Goal: Information Seeking & Learning: Learn about a topic

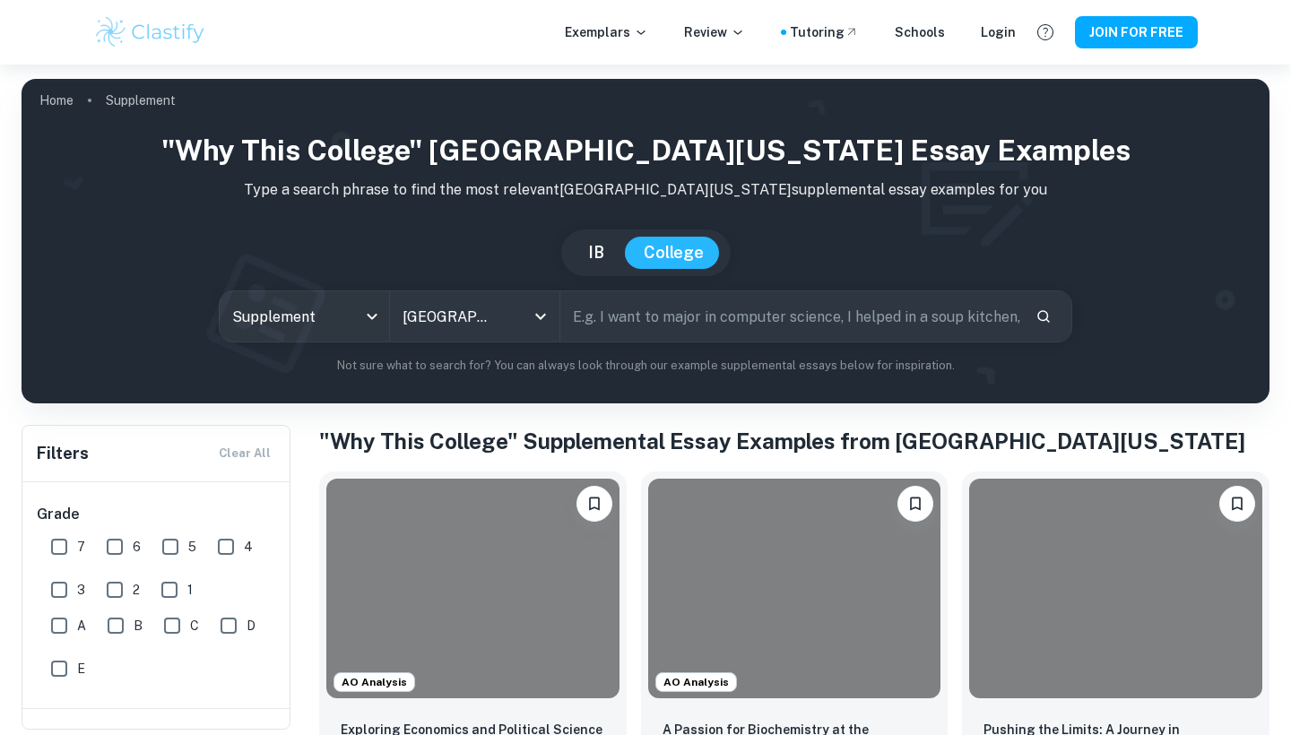
scroll to position [206, 0]
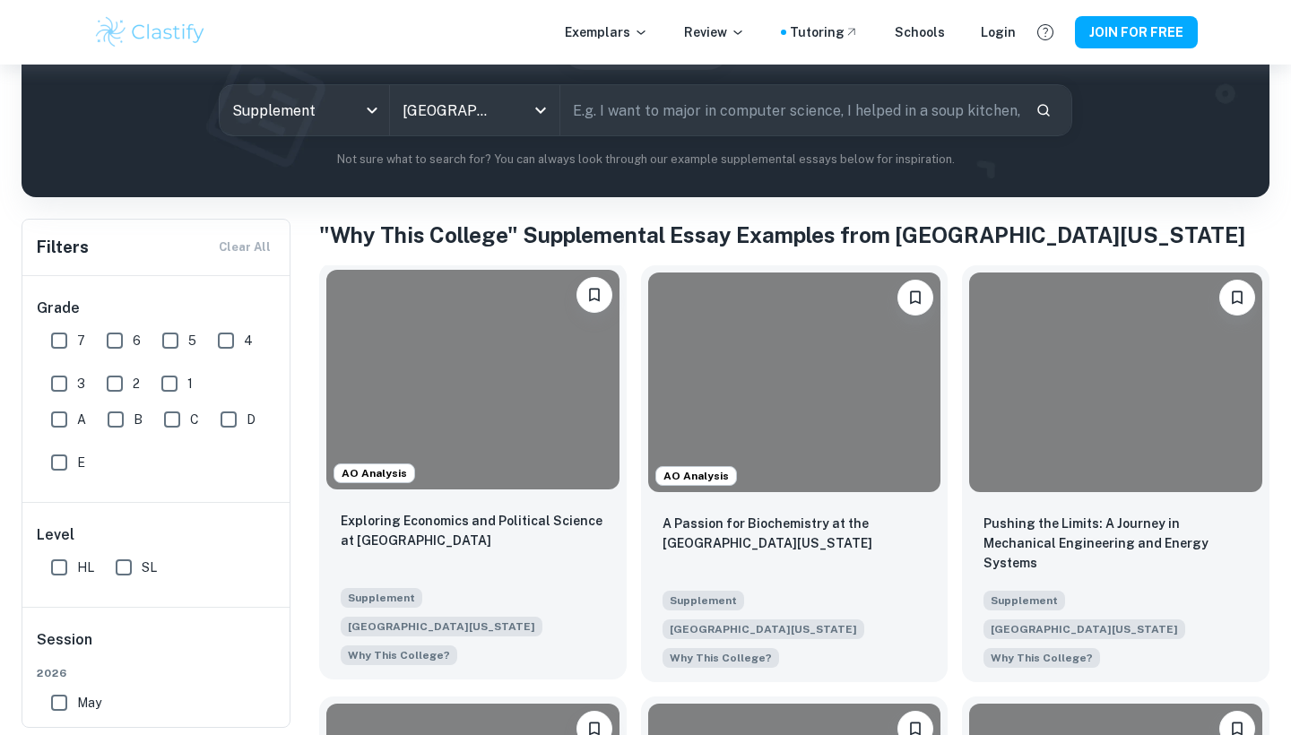
click at [473, 315] on div at bounding box center [472, 380] width 293 height 220
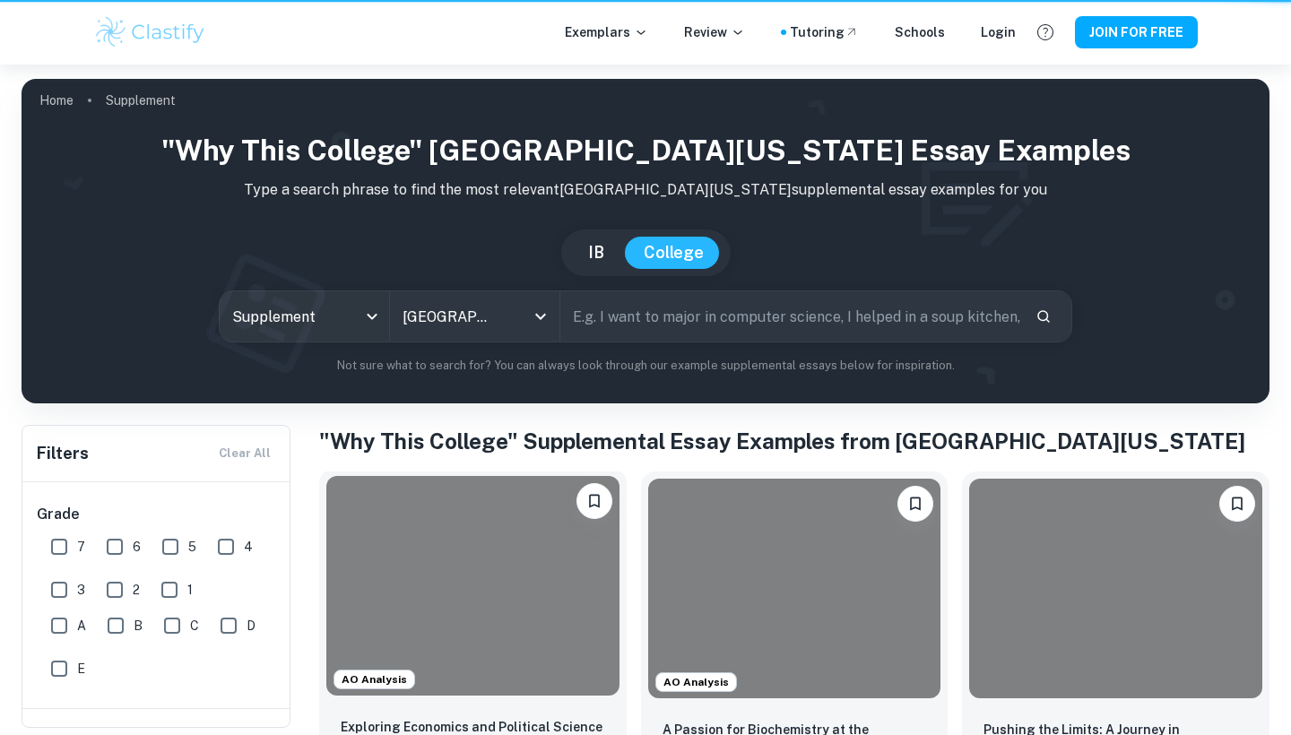
scroll to position [206, 0]
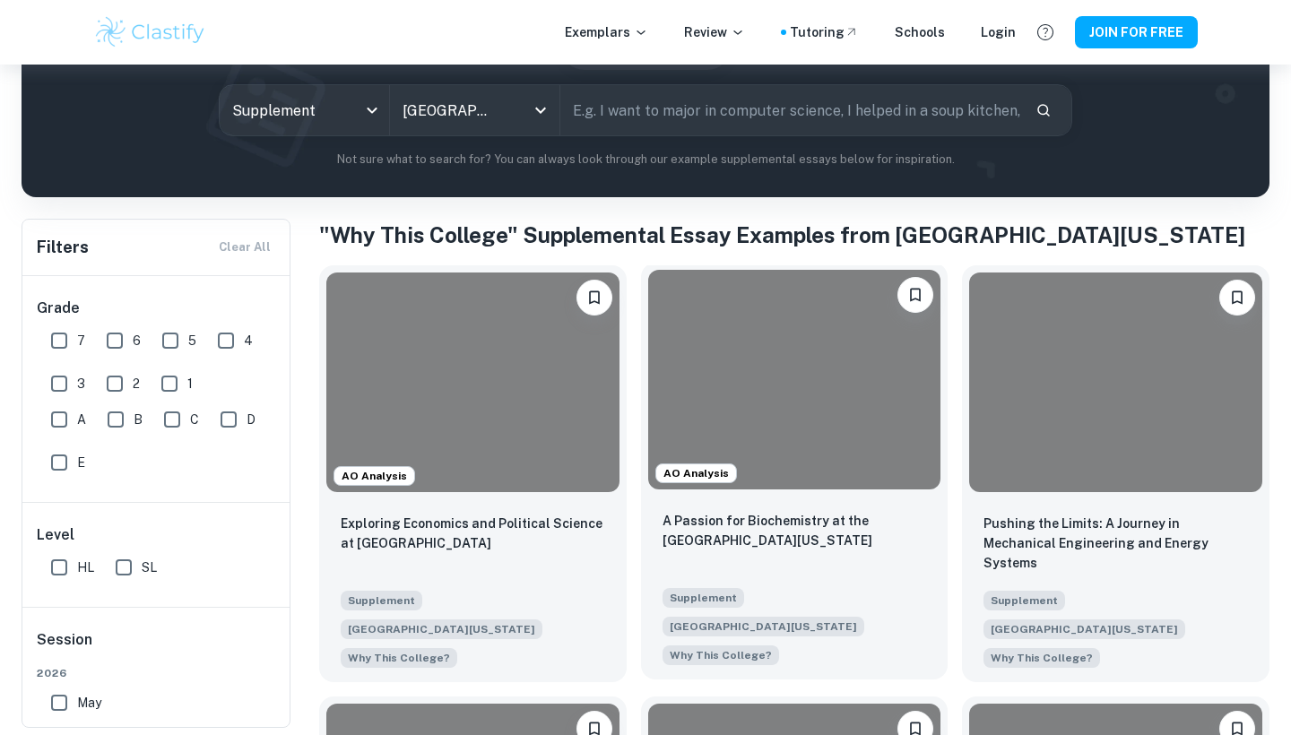
click at [772, 299] on div at bounding box center [794, 380] width 293 height 220
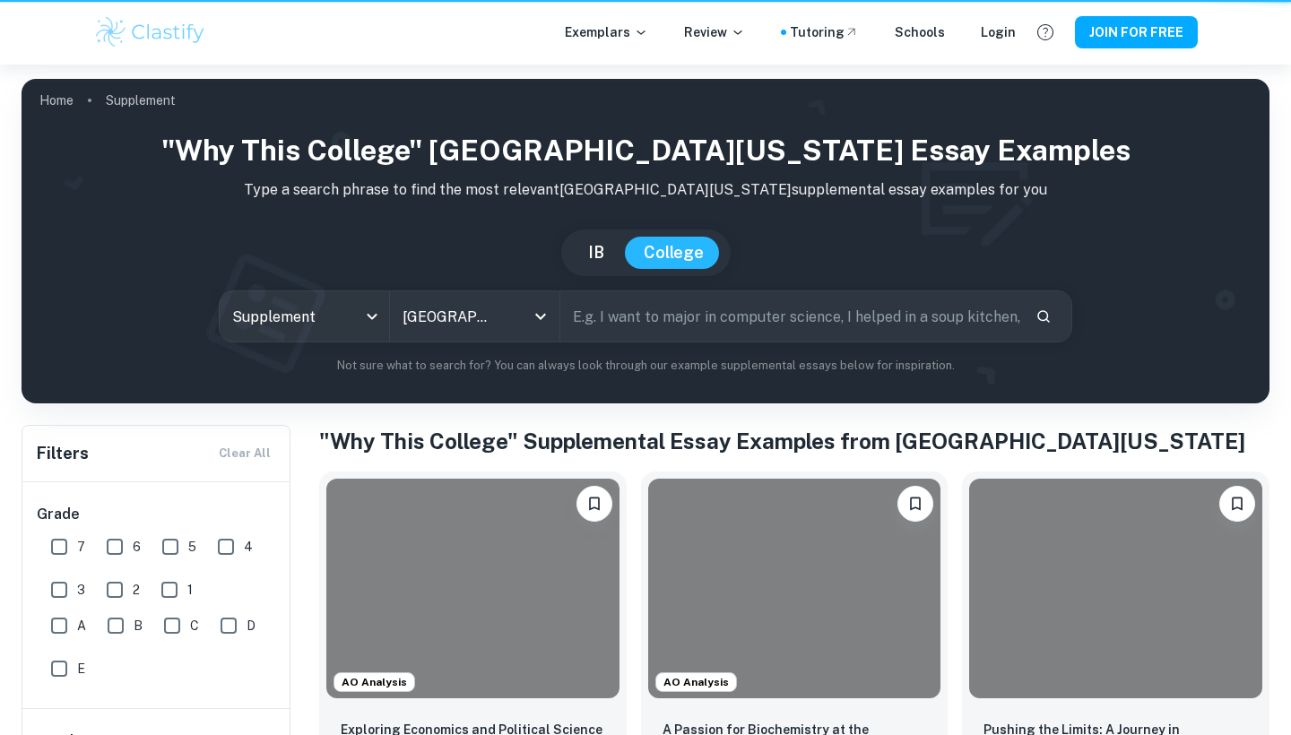
scroll to position [206, 0]
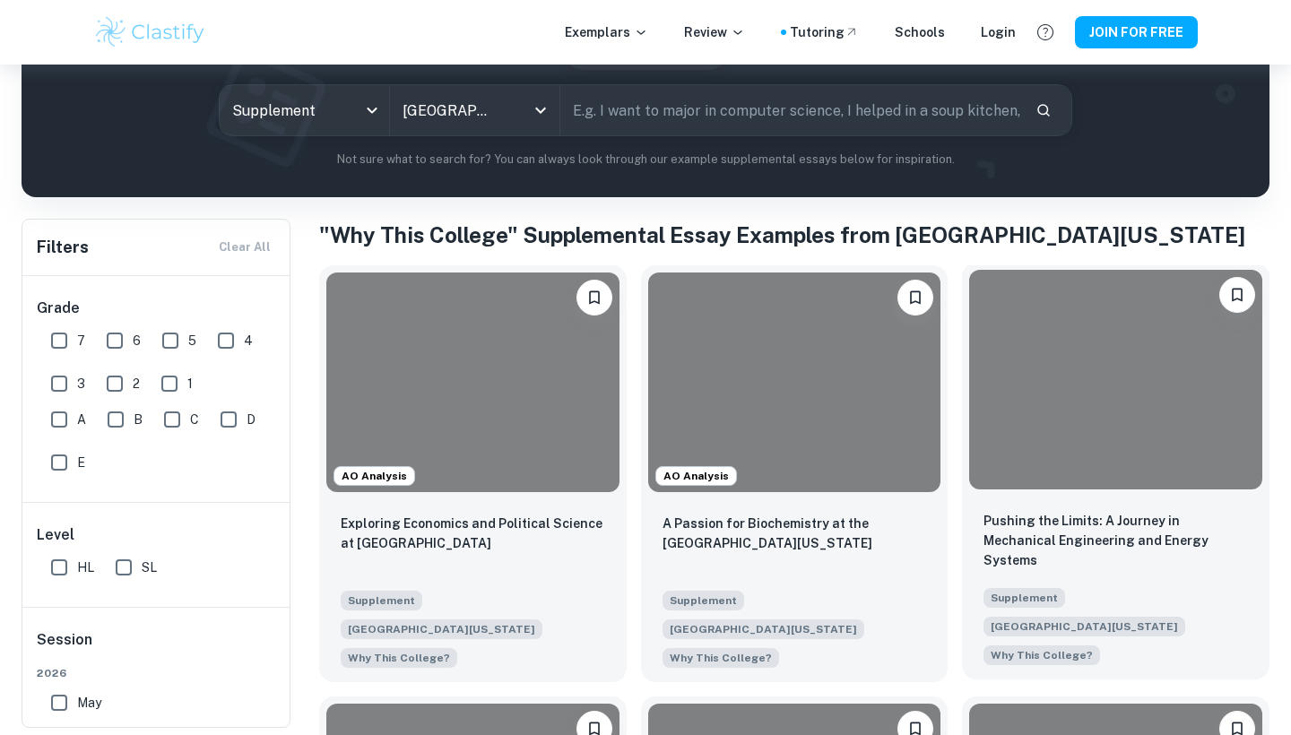
click at [1168, 421] on div at bounding box center [1115, 380] width 293 height 220
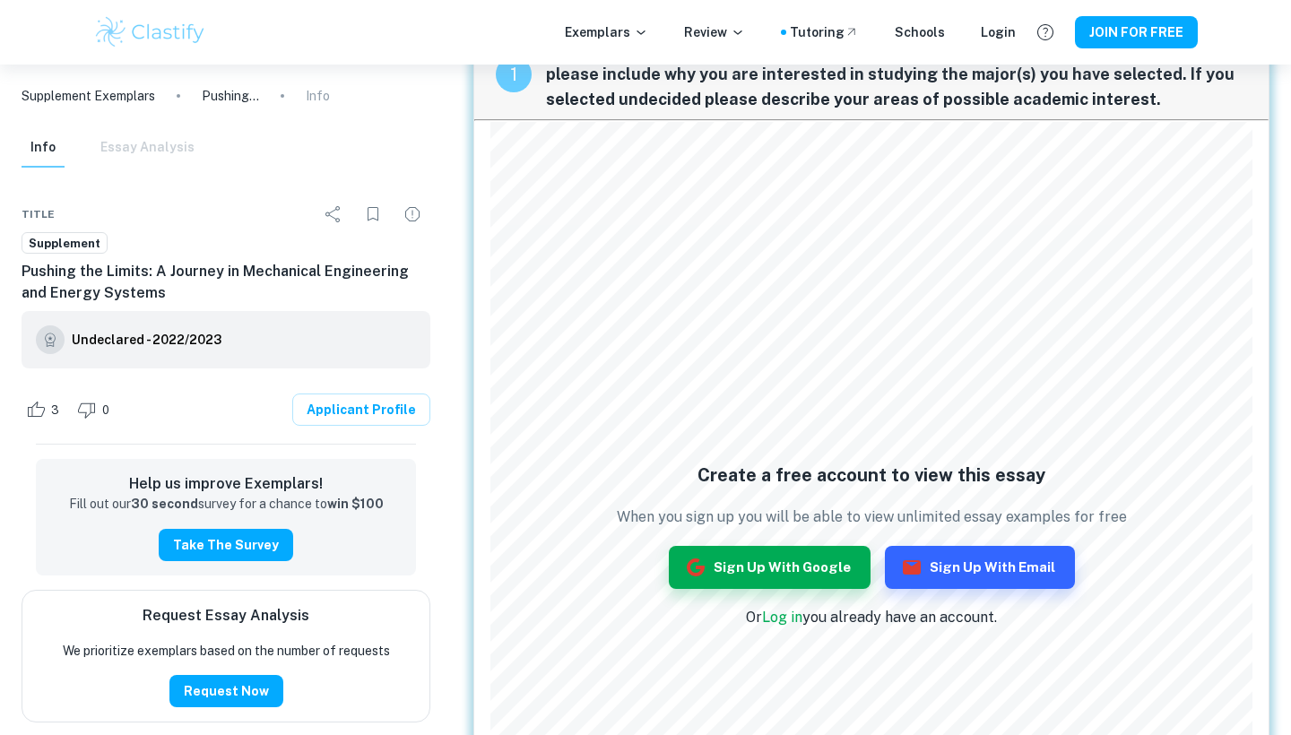
scroll to position [88, 0]
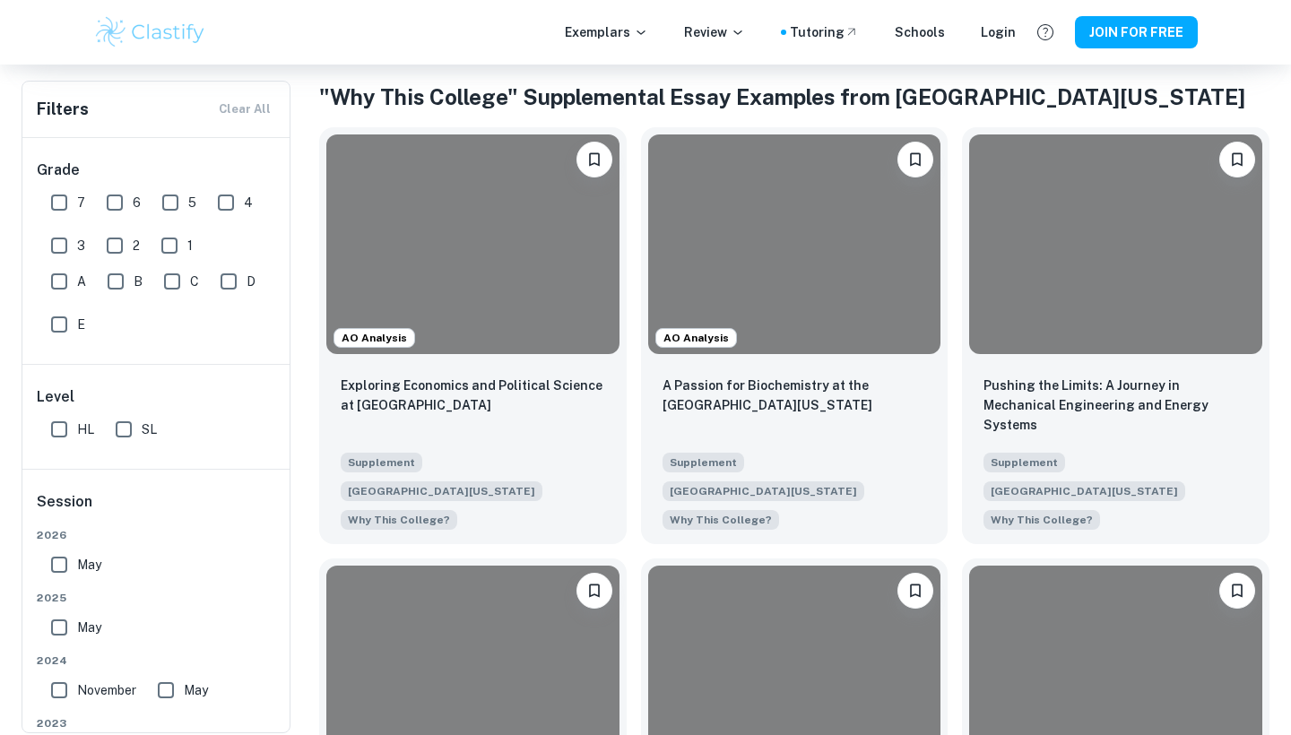
scroll to position [376, 0]
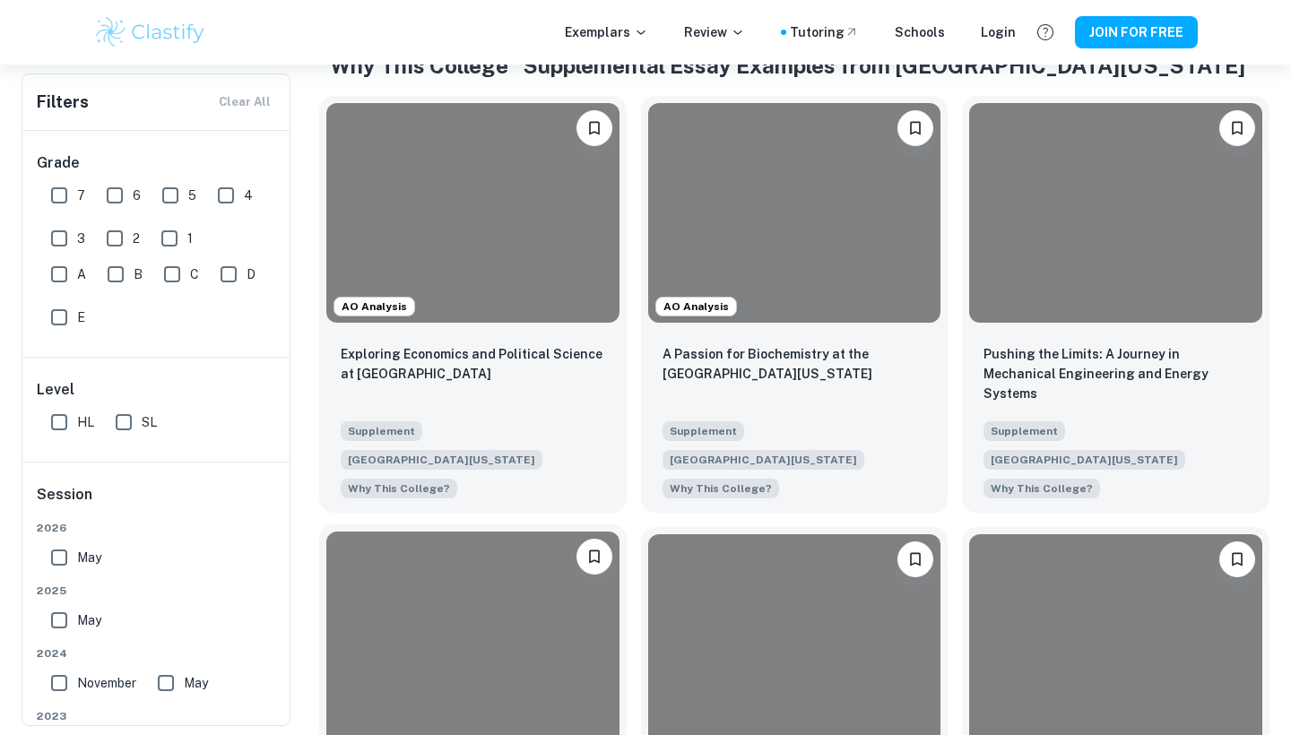
click at [461, 622] on div at bounding box center [472, 642] width 293 height 220
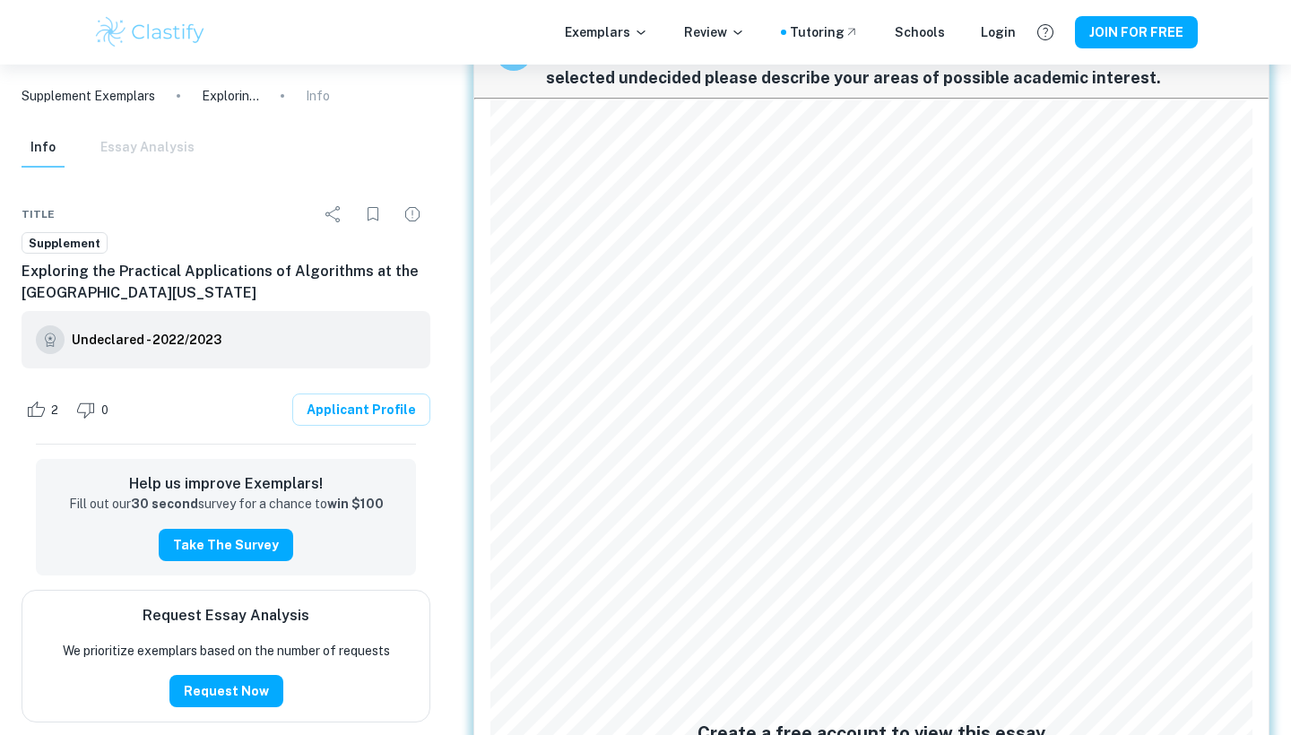
scroll to position [100, 0]
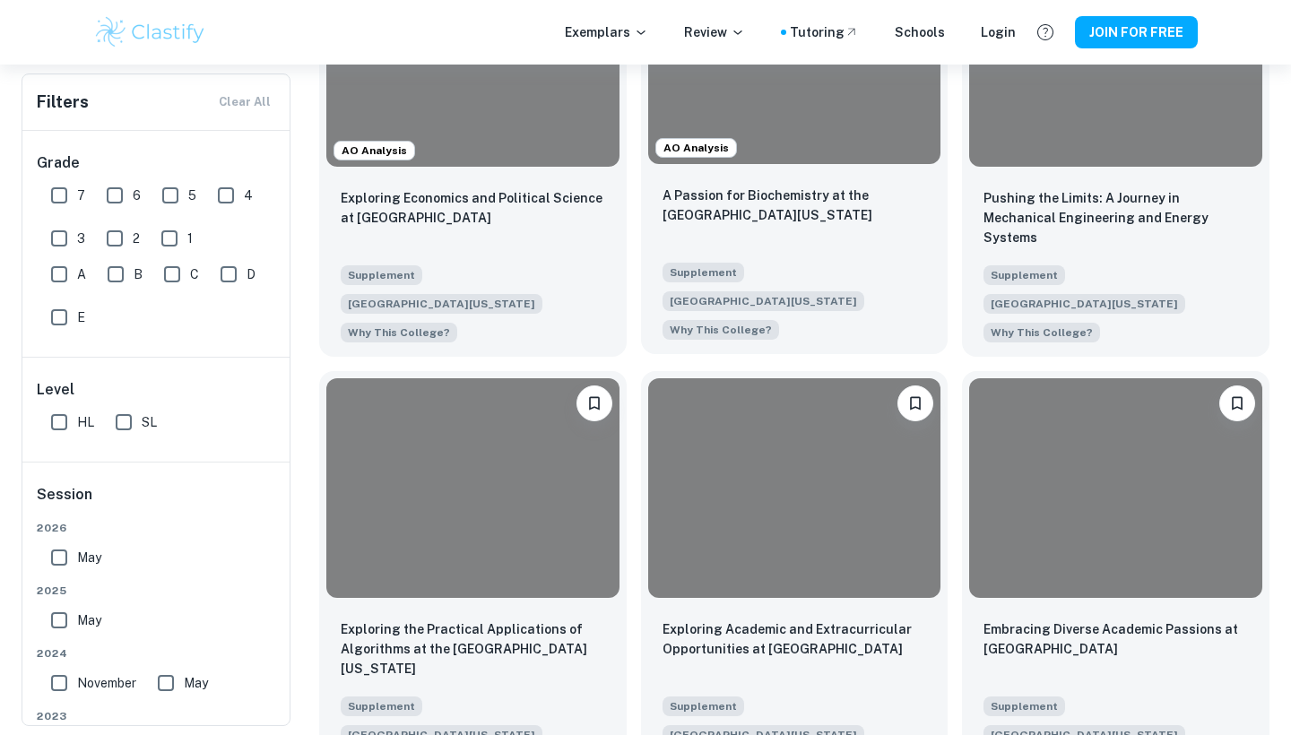
scroll to position [574, 0]
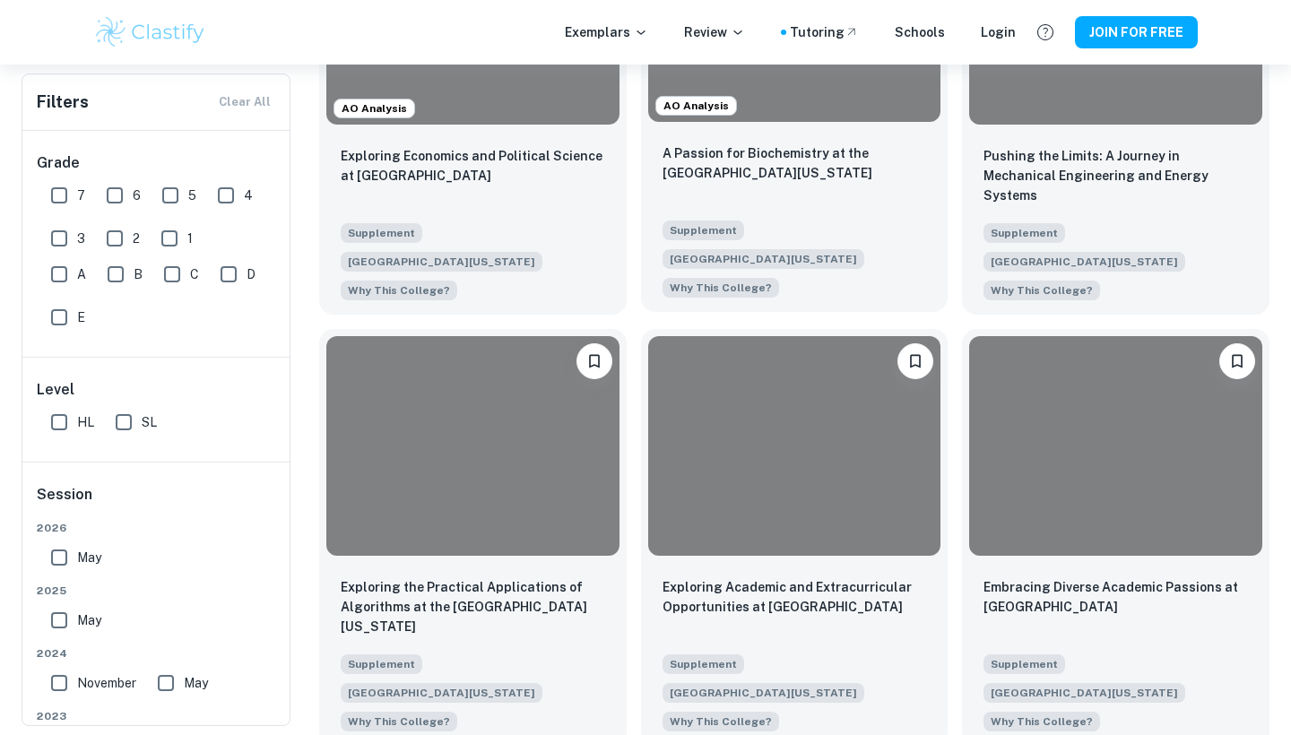
click at [798, 428] on div at bounding box center [794, 446] width 293 height 220
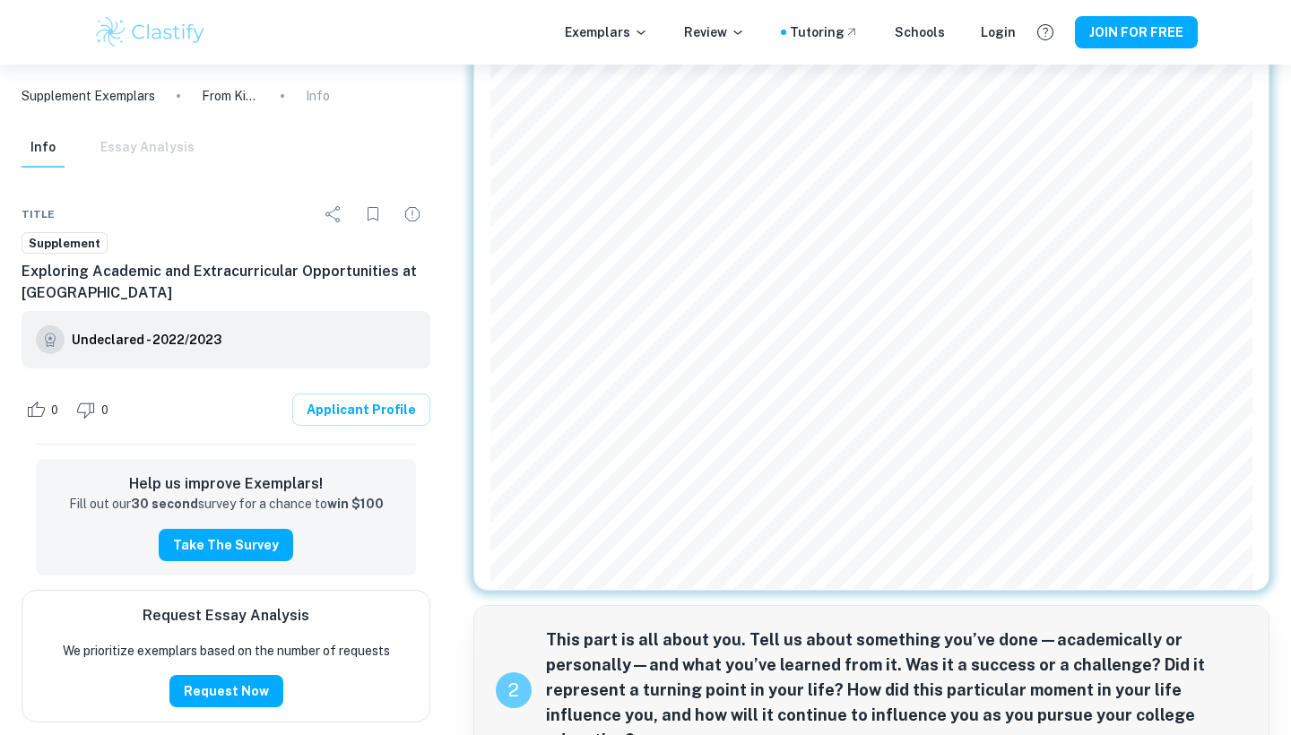
scroll to position [860, 0]
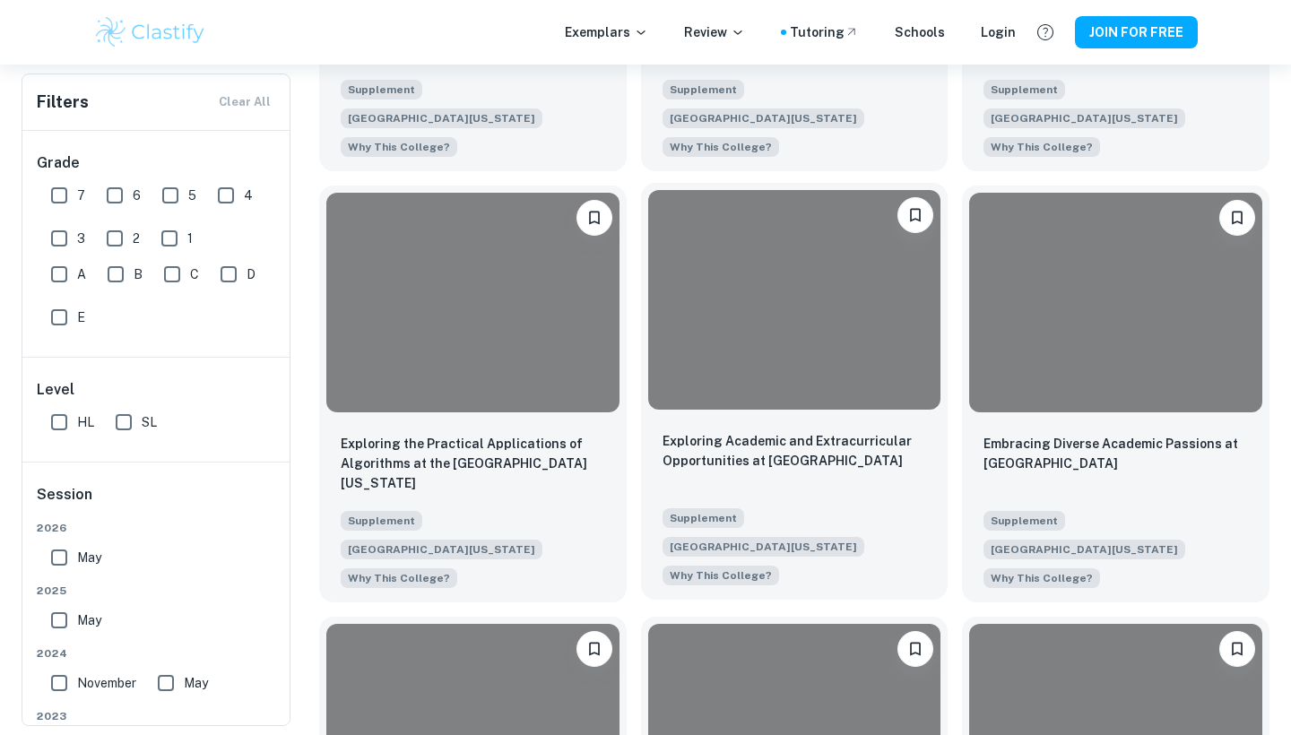
scroll to position [803, 0]
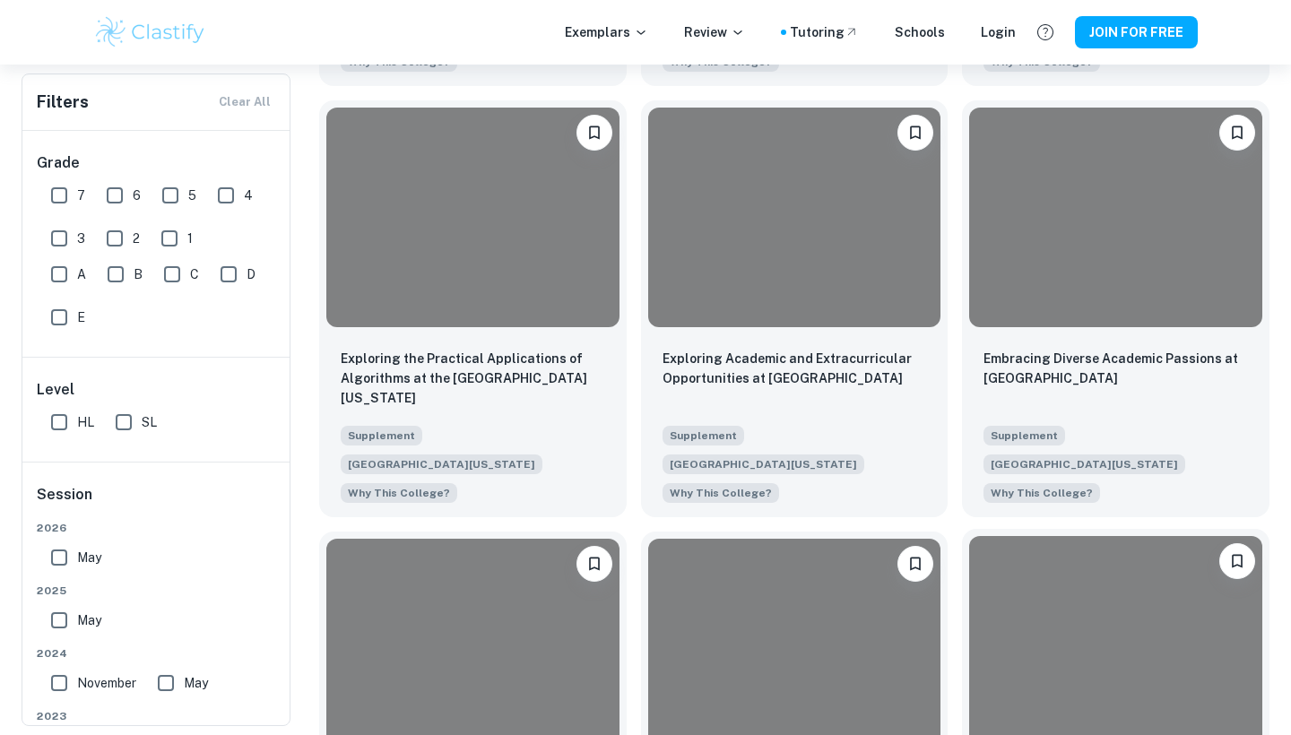
click at [1046, 649] on div at bounding box center [1115, 646] width 293 height 220
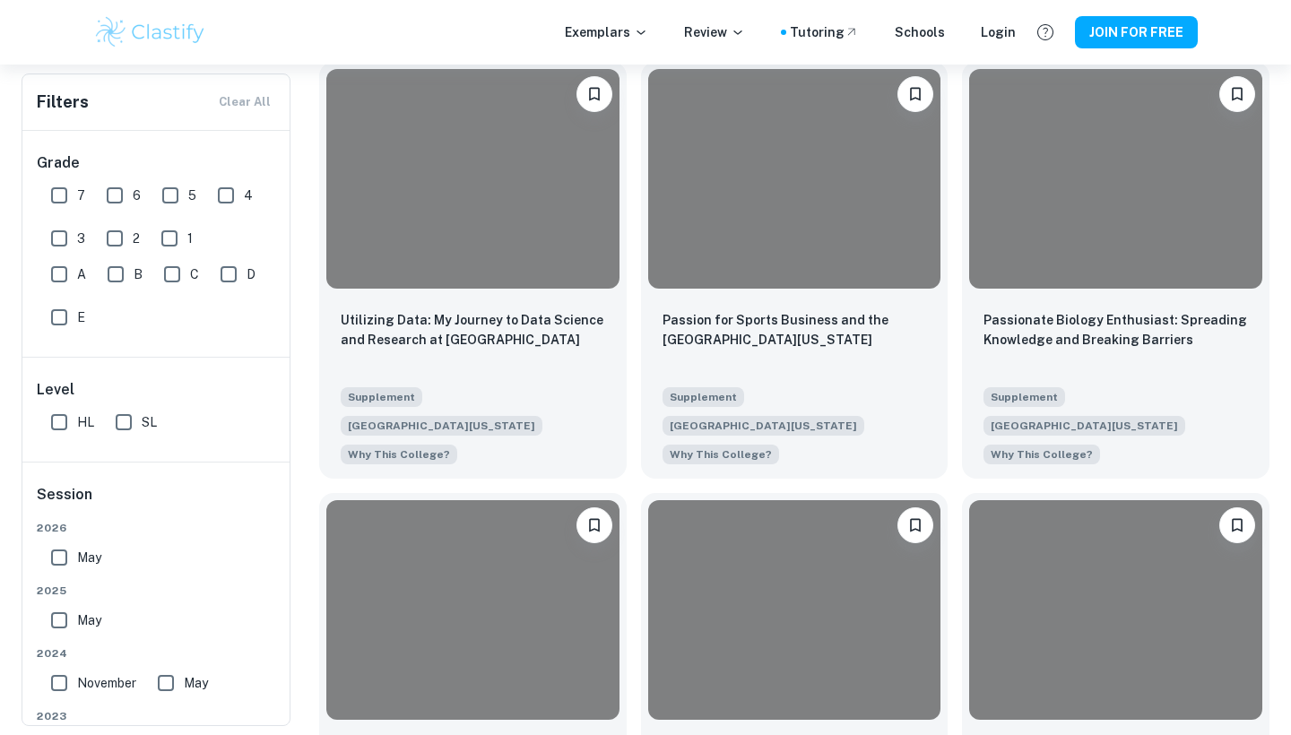
scroll to position [1280, 0]
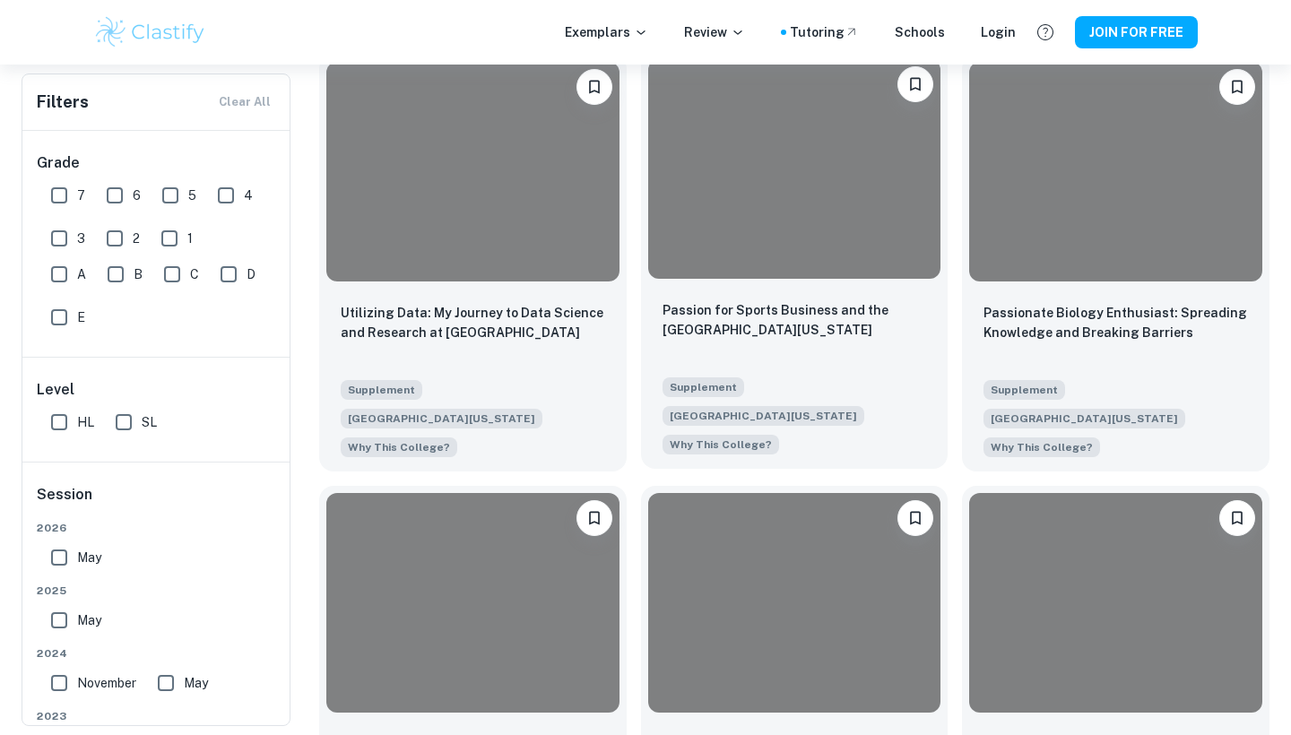
click at [821, 282] on div at bounding box center [795, 169] width 308 height 234
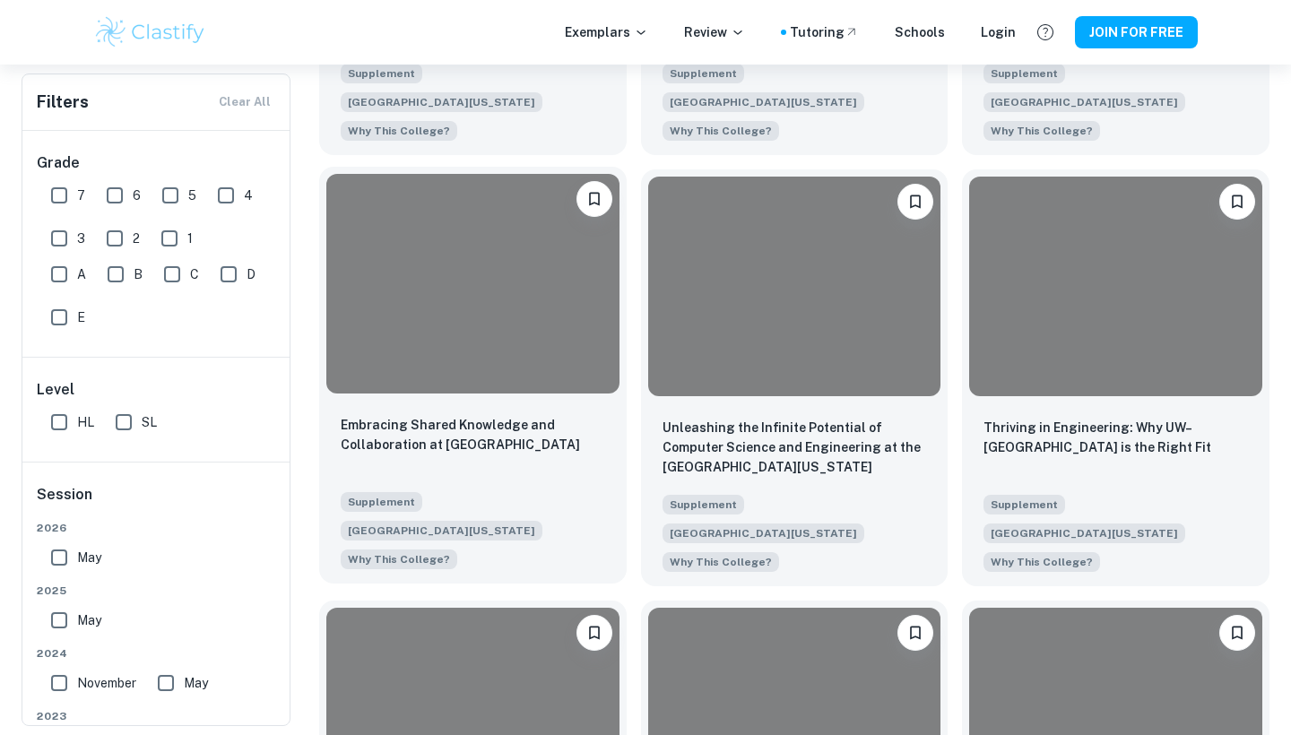
scroll to position [1653, 0]
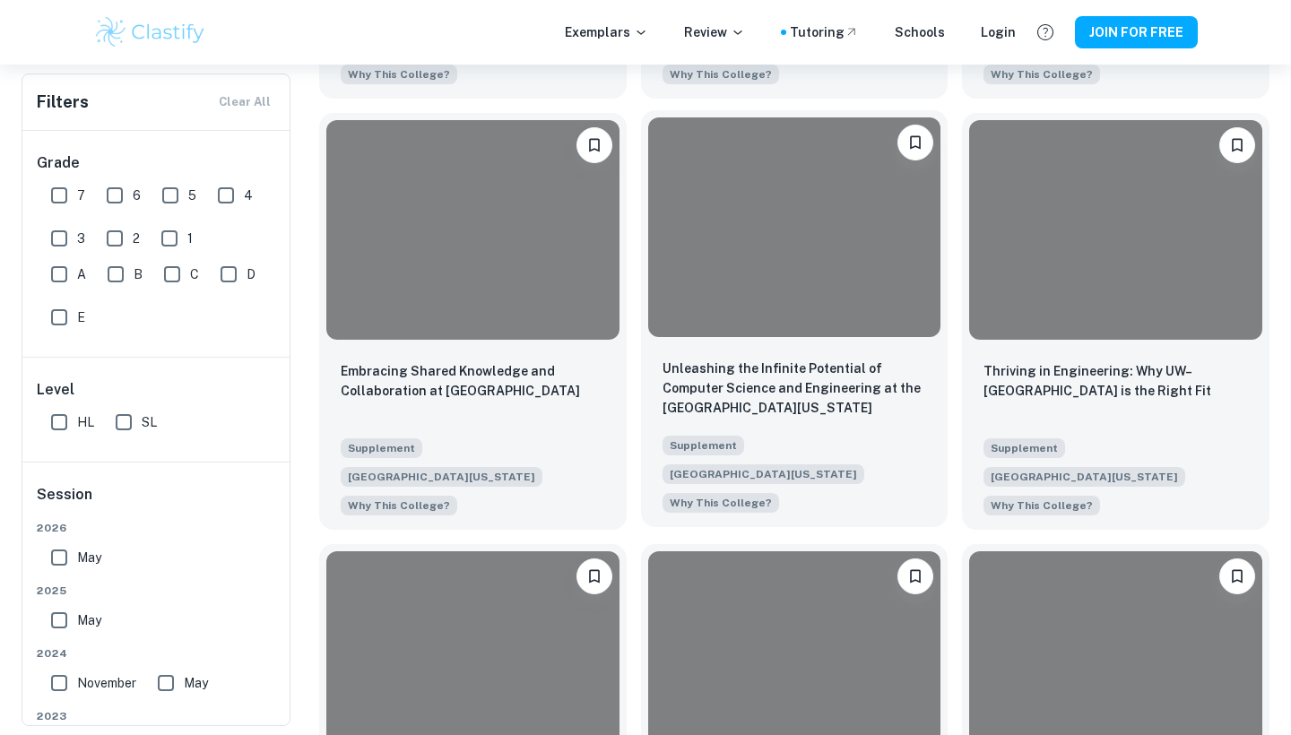
click at [749, 334] on div at bounding box center [794, 227] width 293 height 220
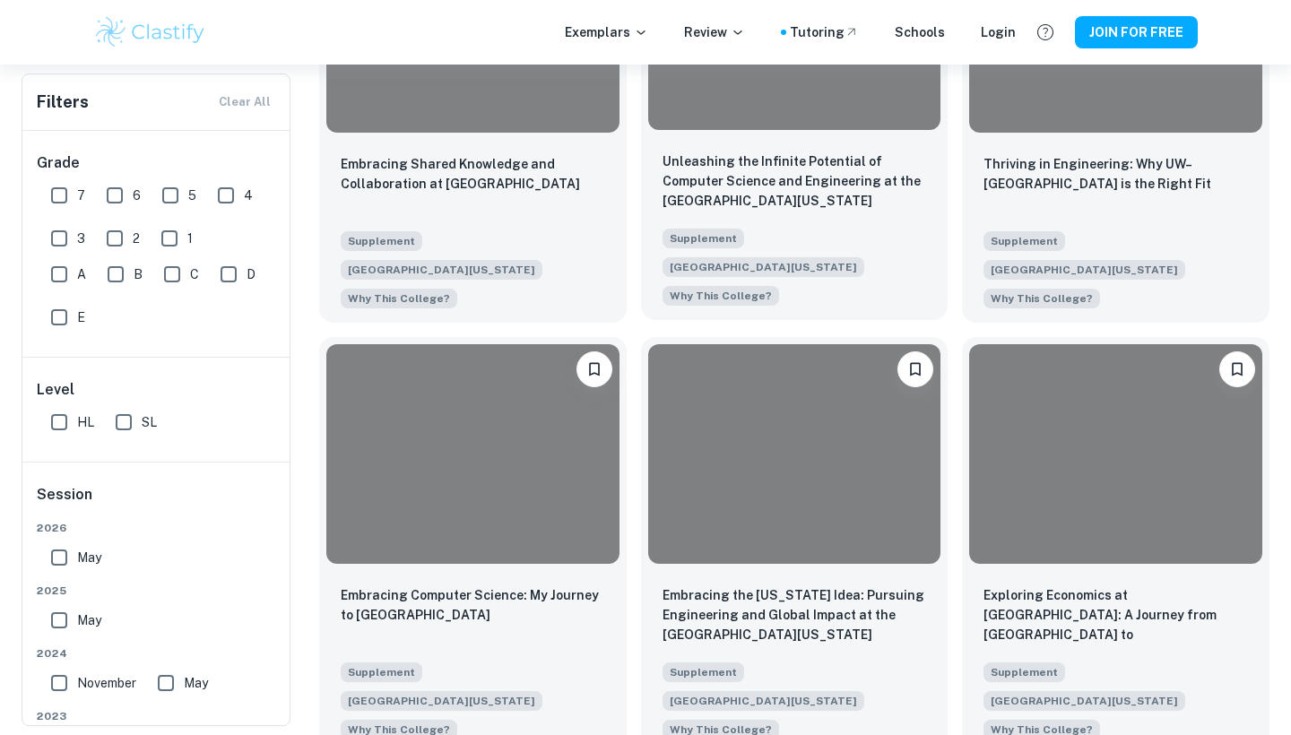
scroll to position [1912, 0]
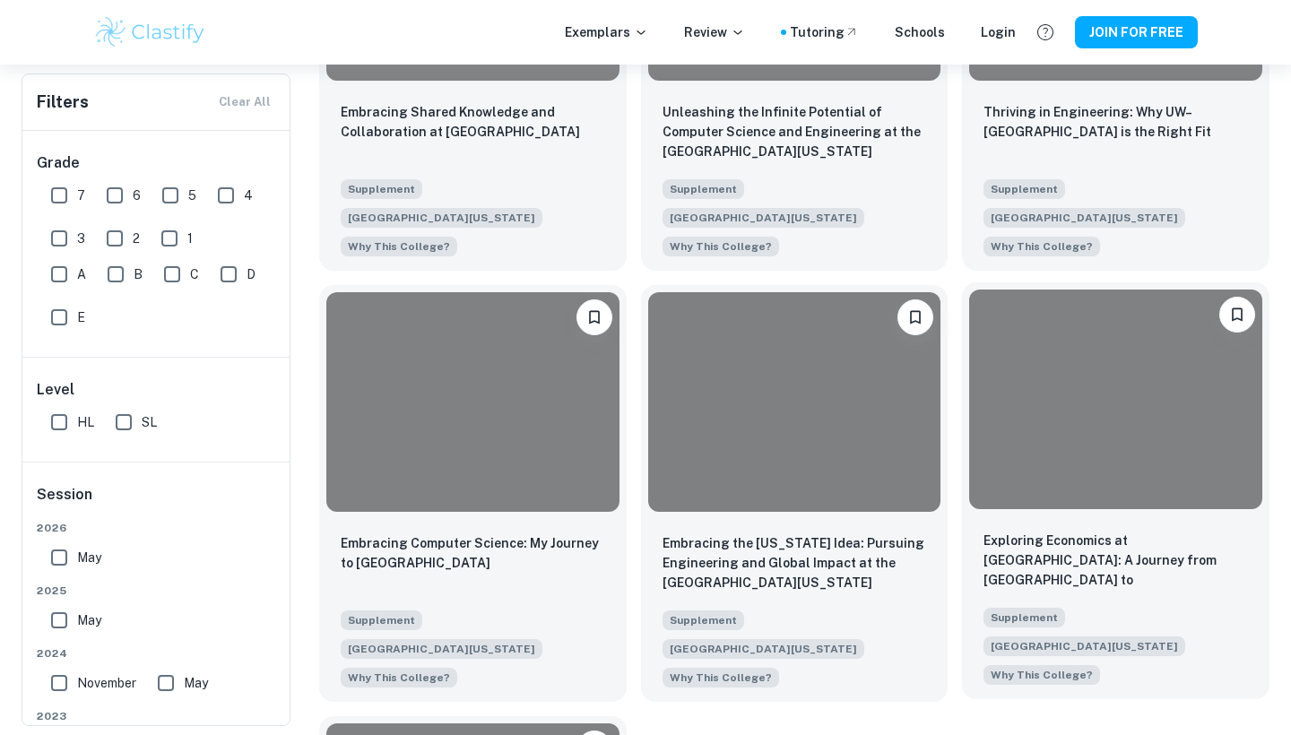
click at [1055, 482] on div at bounding box center [1115, 400] width 293 height 220
